Goal: Task Accomplishment & Management: Complete application form

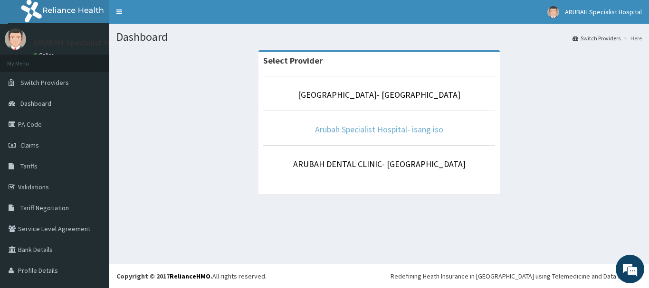
click at [359, 128] on link "Arubah Specialist Hospital- isang iso" at bounding box center [379, 129] width 128 height 11
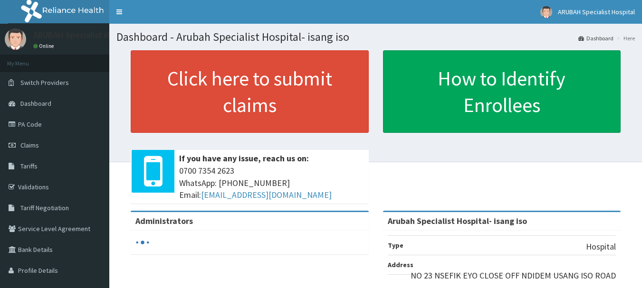
click at [36, 148] on span "Claims" at bounding box center [29, 145] width 19 height 9
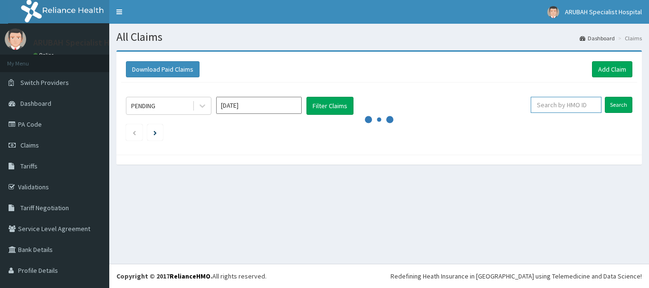
click at [556, 103] on input "text" at bounding box center [566, 105] width 71 height 16
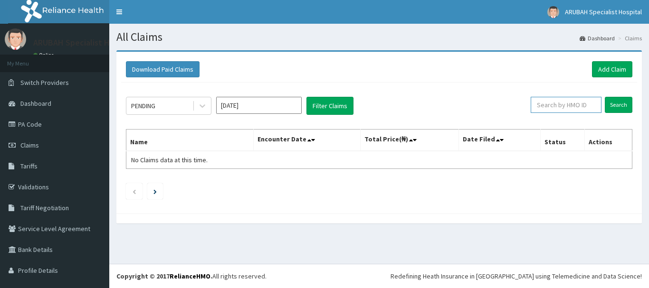
paste input "WML/10050/D"
type input "WML/10050/D"
click at [610, 106] on input "Search" at bounding box center [619, 105] width 28 height 16
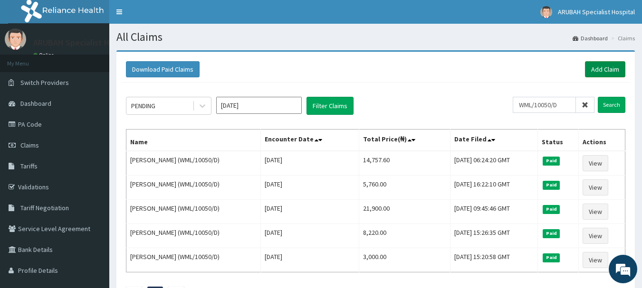
click at [606, 67] on link "Add Claim" at bounding box center [605, 69] width 40 height 16
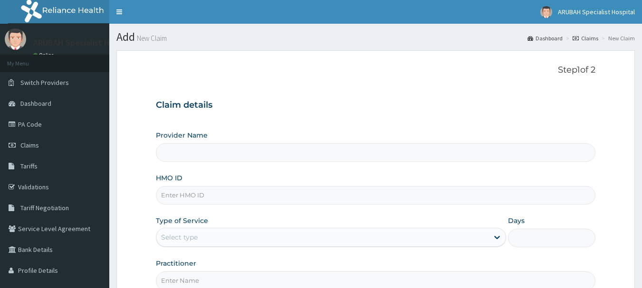
click at [209, 198] on input "HMO ID" at bounding box center [376, 195] width 440 height 19
paste input "WML/10050/D"
type input "WML/10050/D"
click at [205, 232] on div "Select type" at bounding box center [322, 237] width 332 height 15
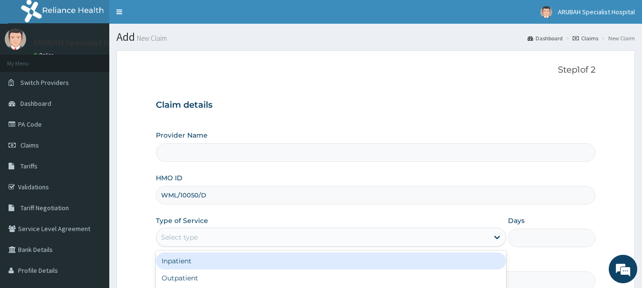
type input "Arubah Specialist Hospital- isang iso"
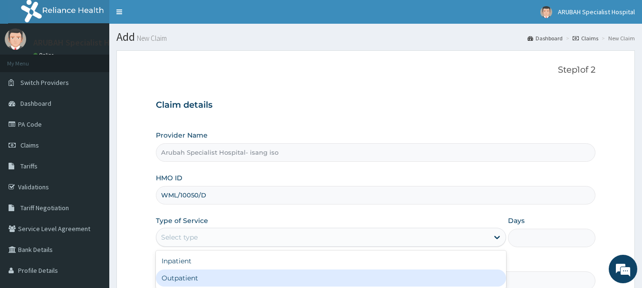
click at [190, 277] on div "Outpatient" at bounding box center [331, 278] width 350 height 17
type input "1"
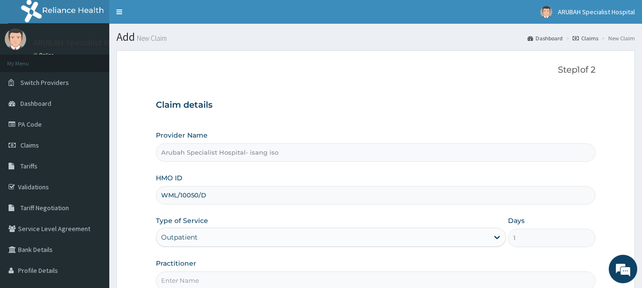
scroll to position [102, 0]
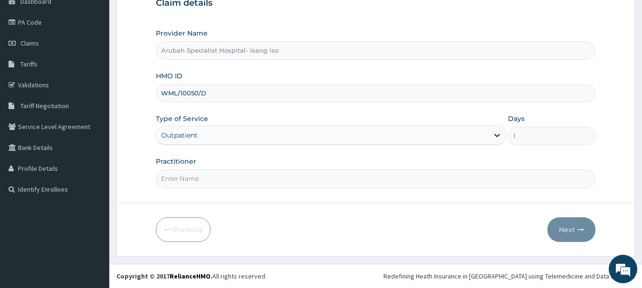
click at [264, 188] on input "Practitioner" at bounding box center [376, 179] width 440 height 19
type input "Dr. Cyprian Ntamu"
click at [582, 230] on icon "button" at bounding box center [580, 230] width 7 height 7
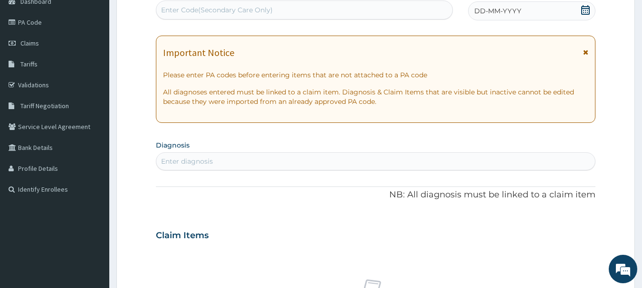
scroll to position [0, 0]
click at [587, 8] on icon at bounding box center [586, 10] width 10 height 10
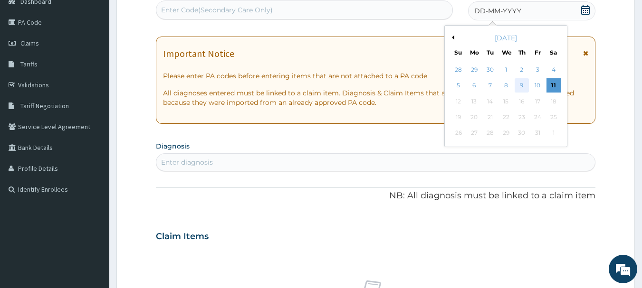
click at [523, 82] on div "9" at bounding box center [522, 86] width 14 height 14
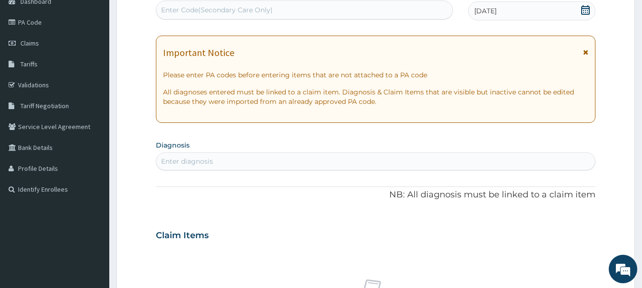
click at [318, 163] on div "Enter diagnosis" at bounding box center [375, 161] width 439 height 15
type input "mala"
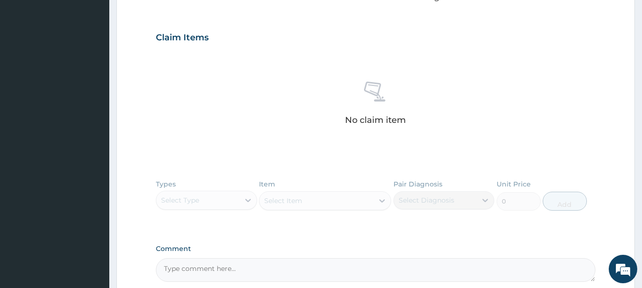
scroll to position [394, 0]
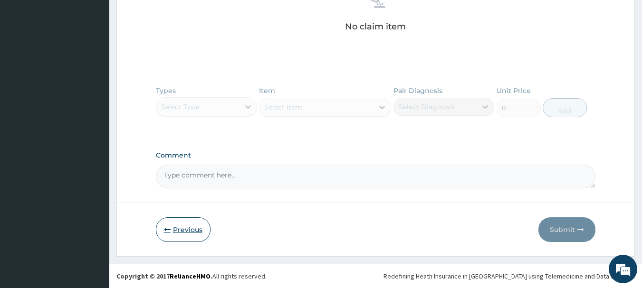
click at [164, 224] on button "Previous" at bounding box center [183, 230] width 55 height 25
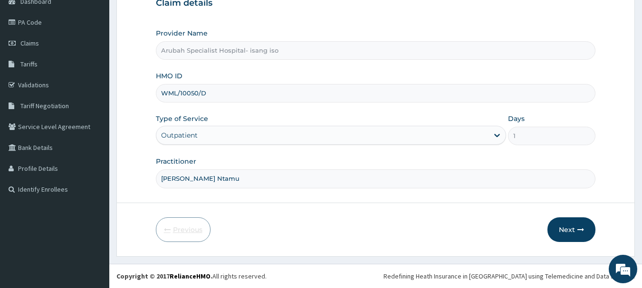
scroll to position [102, 0]
click at [537, 224] on div "Previous Next" at bounding box center [376, 230] width 440 height 25
click at [561, 228] on button "Next" at bounding box center [571, 230] width 48 height 25
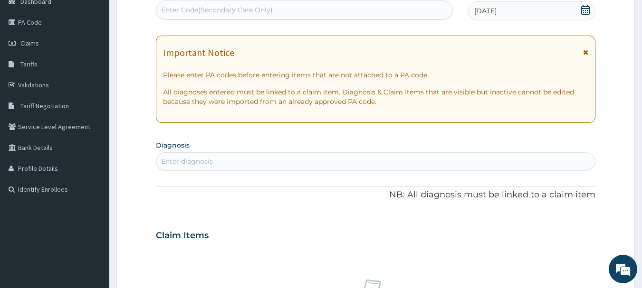
click at [381, 157] on div "Enter diagnosis" at bounding box center [375, 161] width 439 height 15
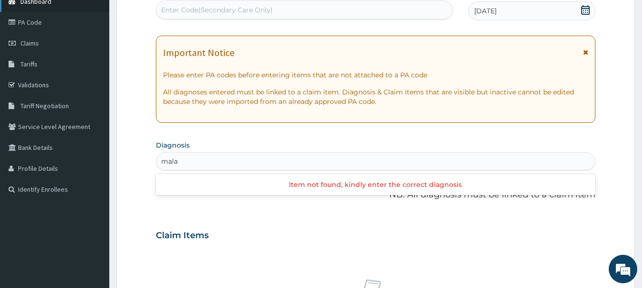
type input "mala"
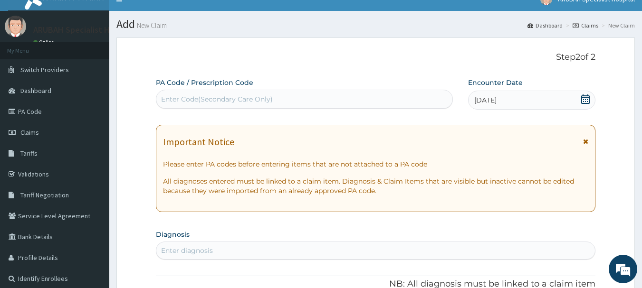
scroll to position [394, 0]
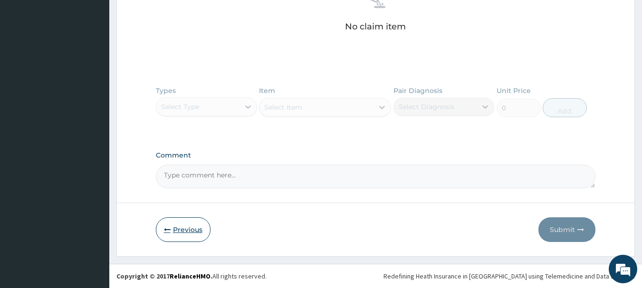
click at [174, 237] on button "Previous" at bounding box center [183, 230] width 55 height 25
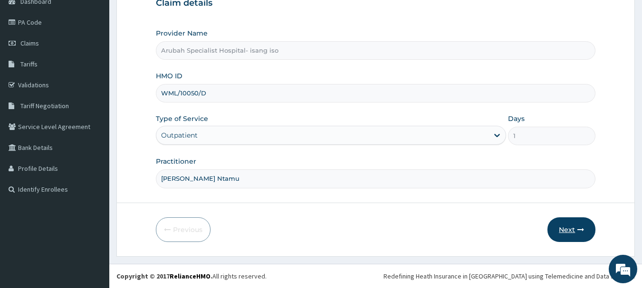
click at [572, 238] on button "Next" at bounding box center [571, 230] width 48 height 25
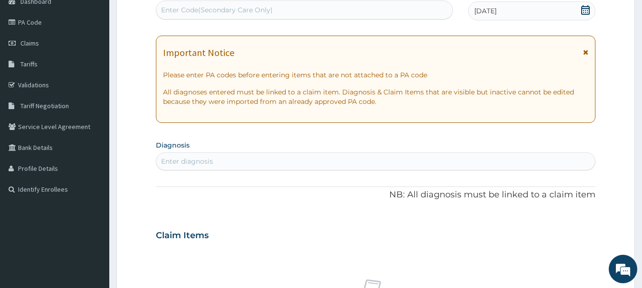
click at [497, 169] on div "Enter diagnosis" at bounding box center [375, 161] width 439 height 15
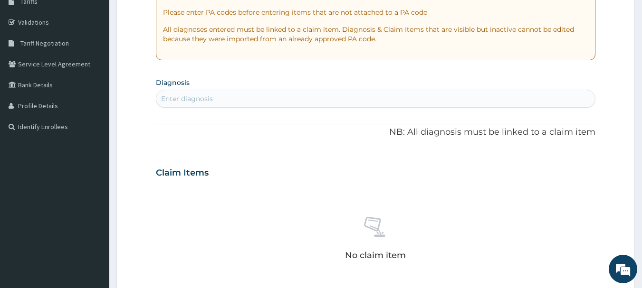
click at [193, 96] on div "Enter diagnosis" at bounding box center [187, 99] width 52 height 10
type input "m"
type input "plas"
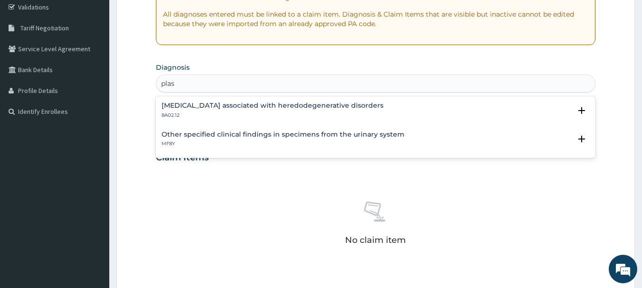
scroll to position [174, 0]
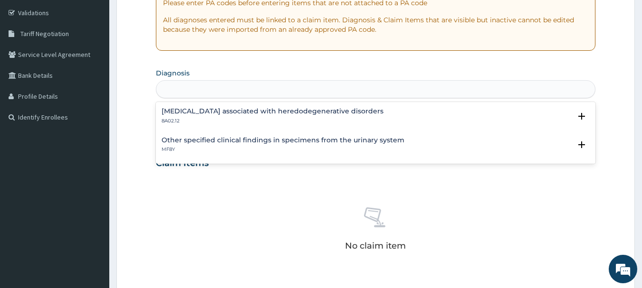
click at [215, 86] on div "plas" at bounding box center [375, 89] width 439 height 15
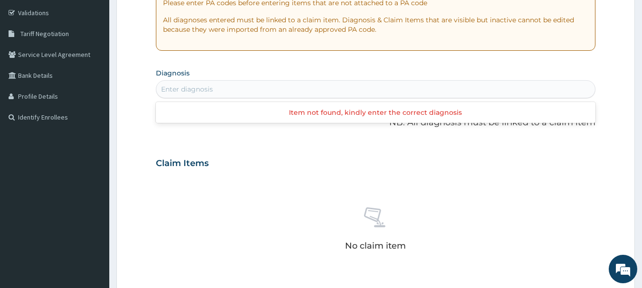
click at [215, 86] on div "Enter diagnosis" at bounding box center [375, 89] width 439 height 15
type input "b"
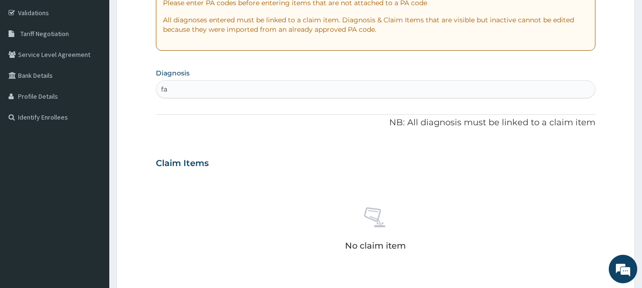
type input "f"
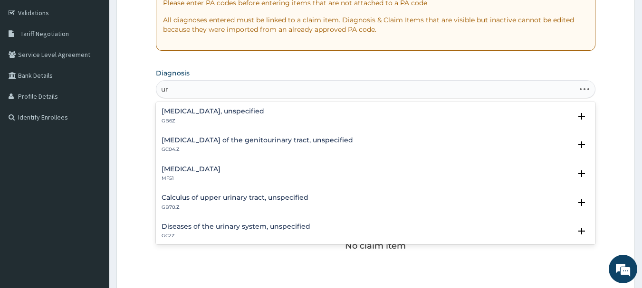
type input "u"
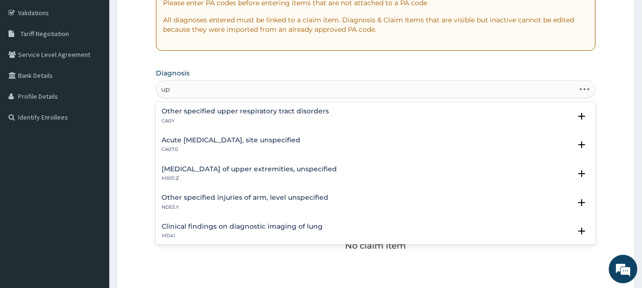
type input "u"
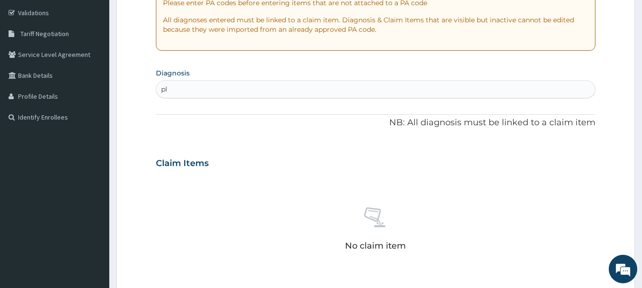
type input "p"
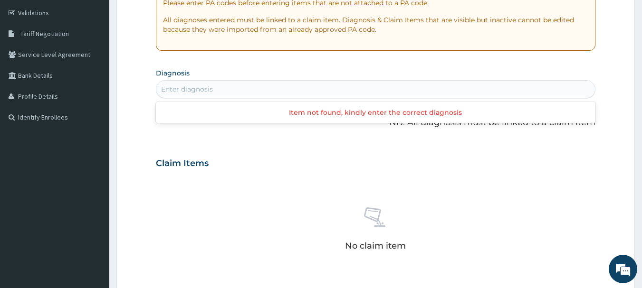
type input "u"
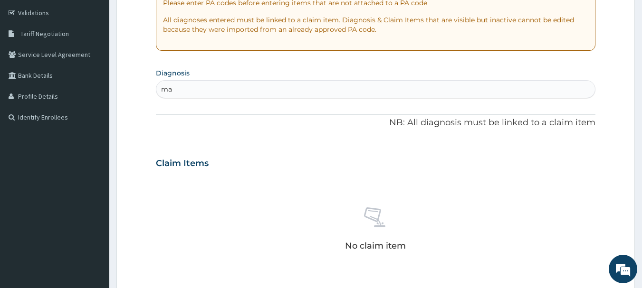
type input "m"
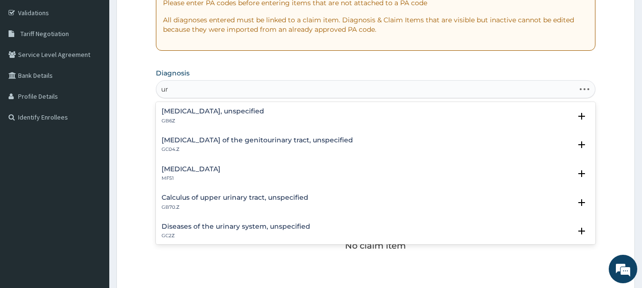
type input "u"
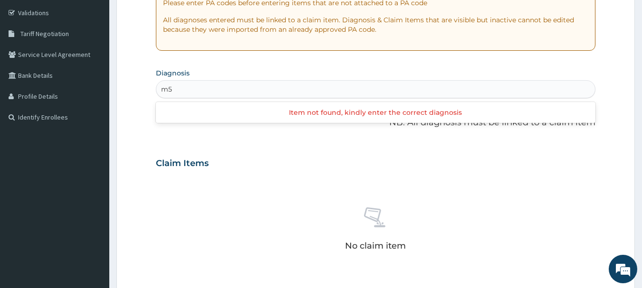
type input "m"
type input "M"
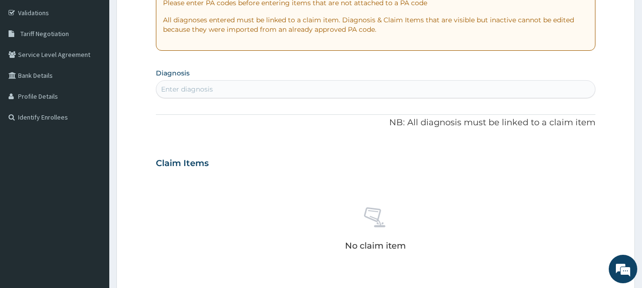
click at [205, 84] on div "Enter diagnosis" at bounding box center [375, 89] width 439 height 15
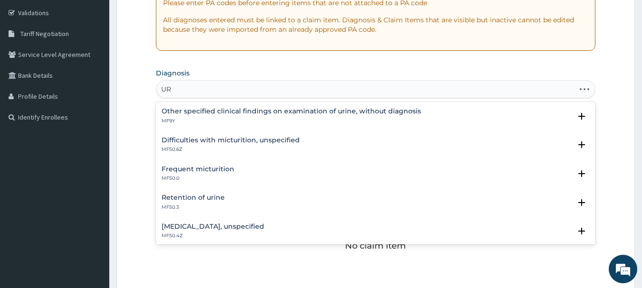
type input "U"
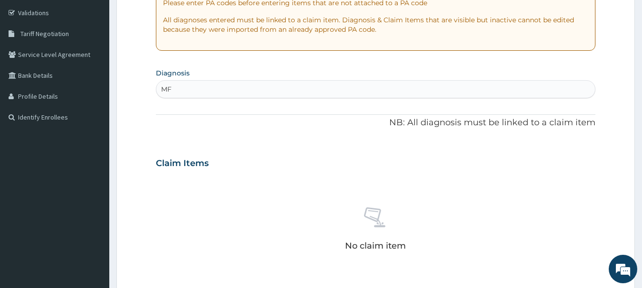
type input "M"
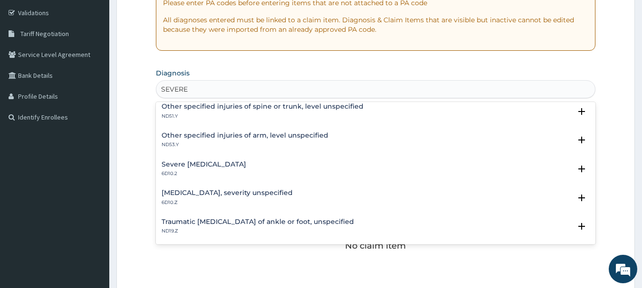
scroll to position [0, 0]
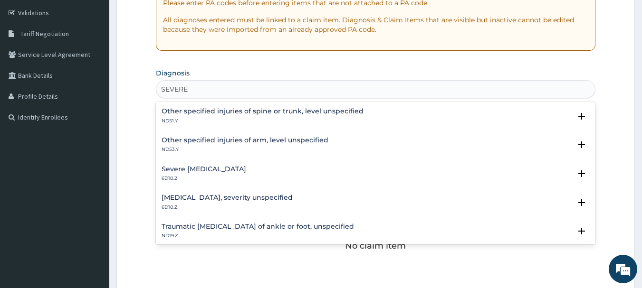
type input "SEVERE"
